Goal: Information Seeking & Learning: Learn about a topic

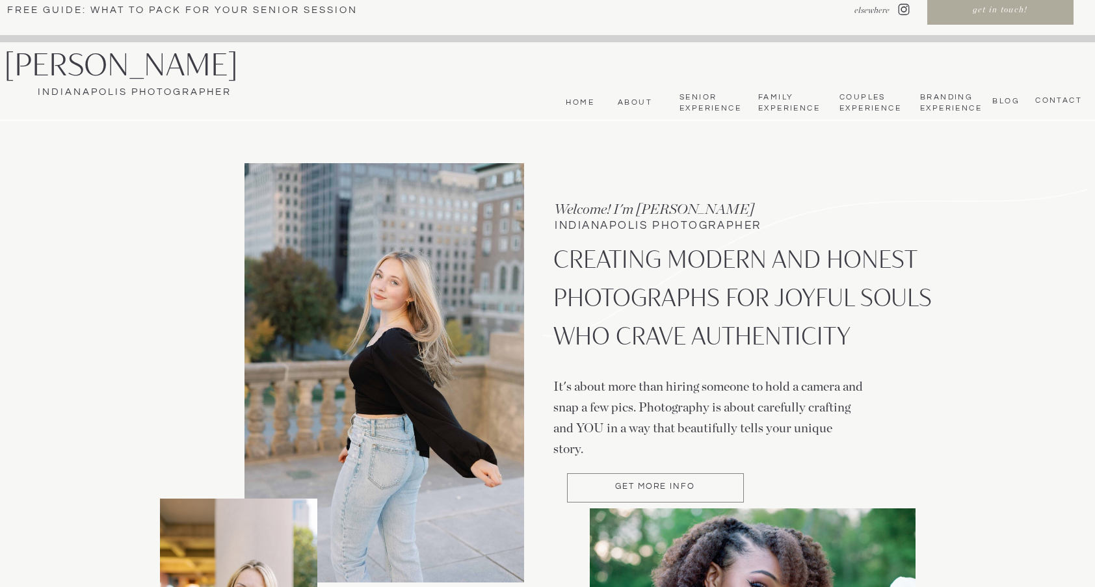
scroll to position [21, 0]
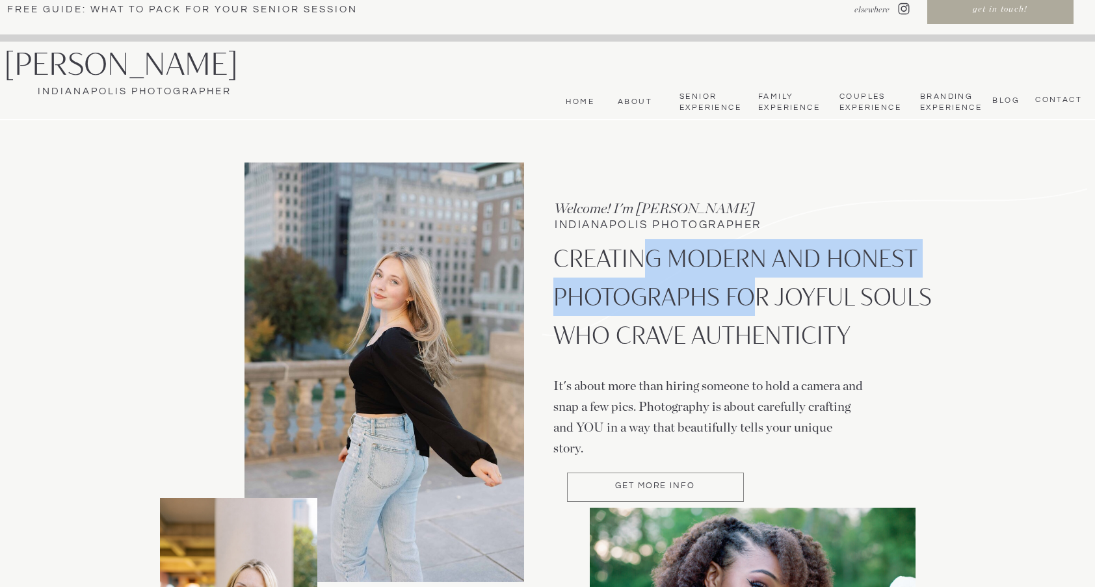
drag, startPoint x: 643, startPoint y: 261, endPoint x: 757, endPoint y: 280, distance: 115.3
click at [752, 278] on p "CREATING MODERN AND HONEST PHOTOGRAPHS FOR JOYFUL SOULS WHO CRAVE AUTHENTICITY" at bounding box center [745, 303] width 384 height 128
click at [757, 280] on p "CREATING MODERN AND HONEST PHOTOGRAPHS FOR JOYFUL SOULS WHO CRAVE AUTHENTICITY" at bounding box center [745, 303] width 384 height 128
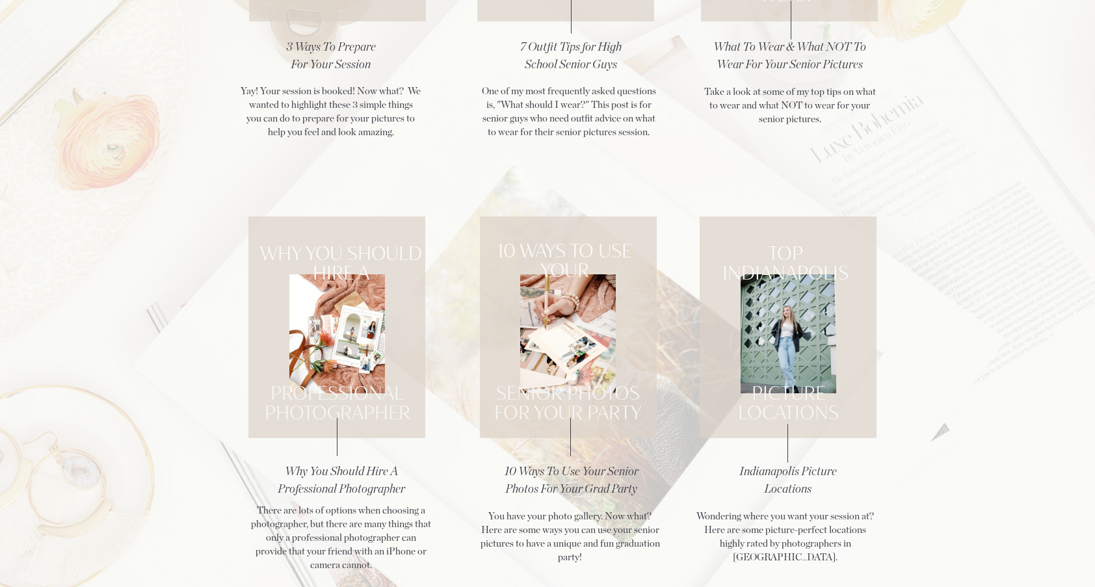
scroll to position [1895, 0]
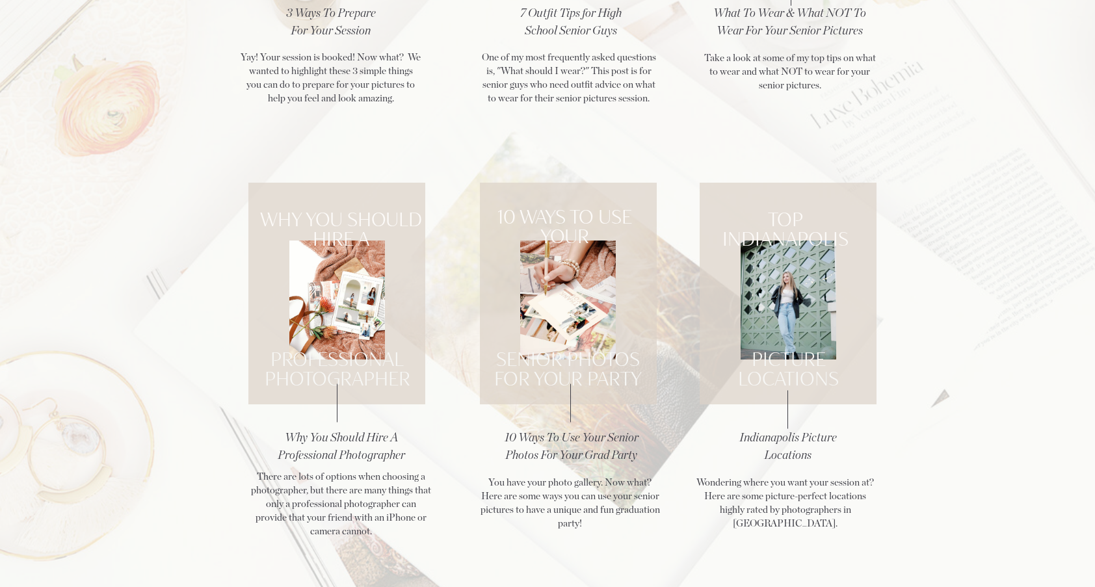
click at [799, 439] on h3 "Indianapolis Picture Locations" at bounding box center [787, 448] width 141 height 36
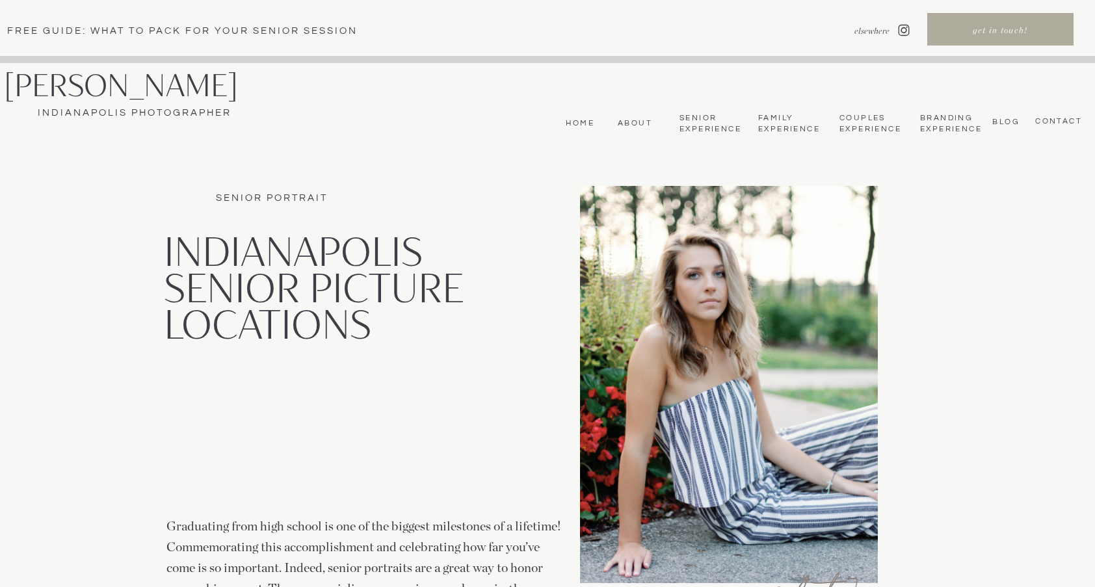
click at [955, 130] on nav "Branding Experience" at bounding box center [949, 123] width 59 height 21
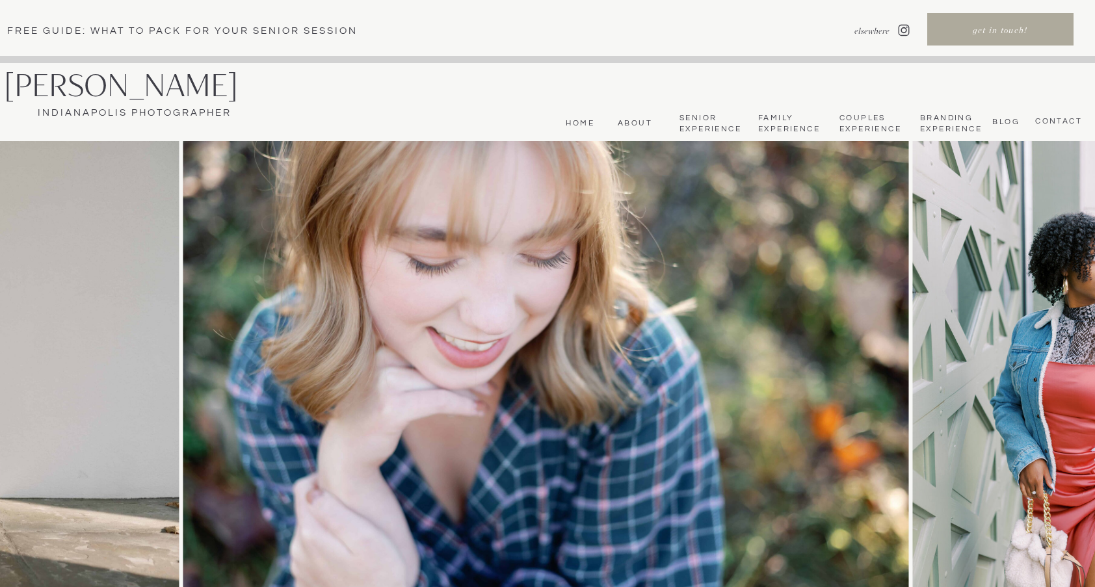
click at [955, 117] on nav "Branding Experience" at bounding box center [949, 123] width 59 height 21
click at [974, 122] on nav "Branding Experience" at bounding box center [949, 123] width 59 height 21
click at [949, 124] on nav "Branding Experience" at bounding box center [949, 123] width 59 height 21
click at [948, 124] on nav "Branding Experience" at bounding box center [949, 123] width 59 height 21
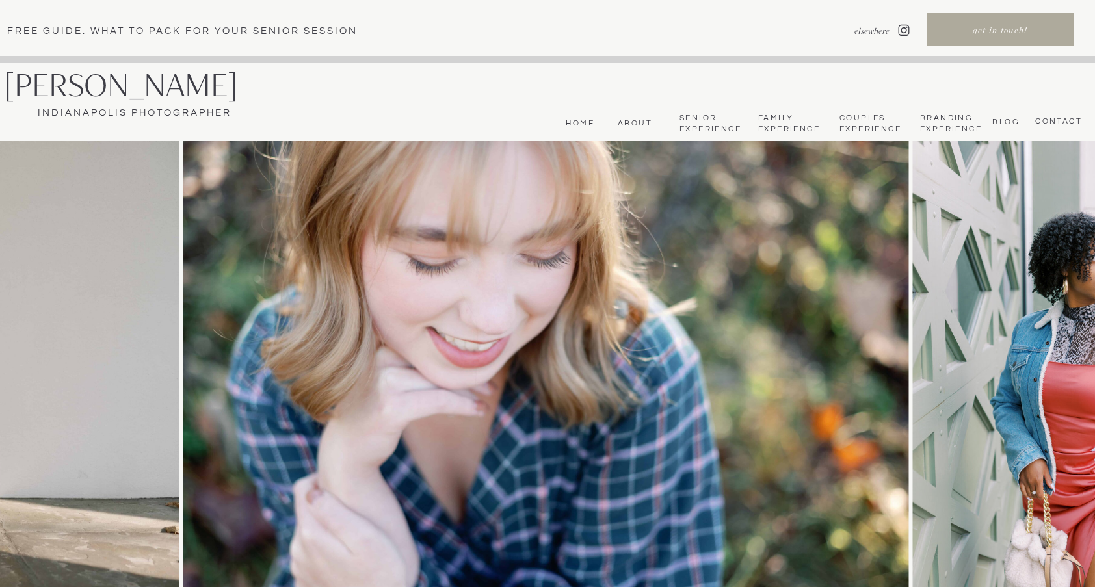
click at [947, 122] on nav "Branding Experience" at bounding box center [949, 123] width 59 height 21
click at [773, 120] on nav "Family Experience" at bounding box center [788, 123] width 60 height 21
